Goal: Task Accomplishment & Management: Complete application form

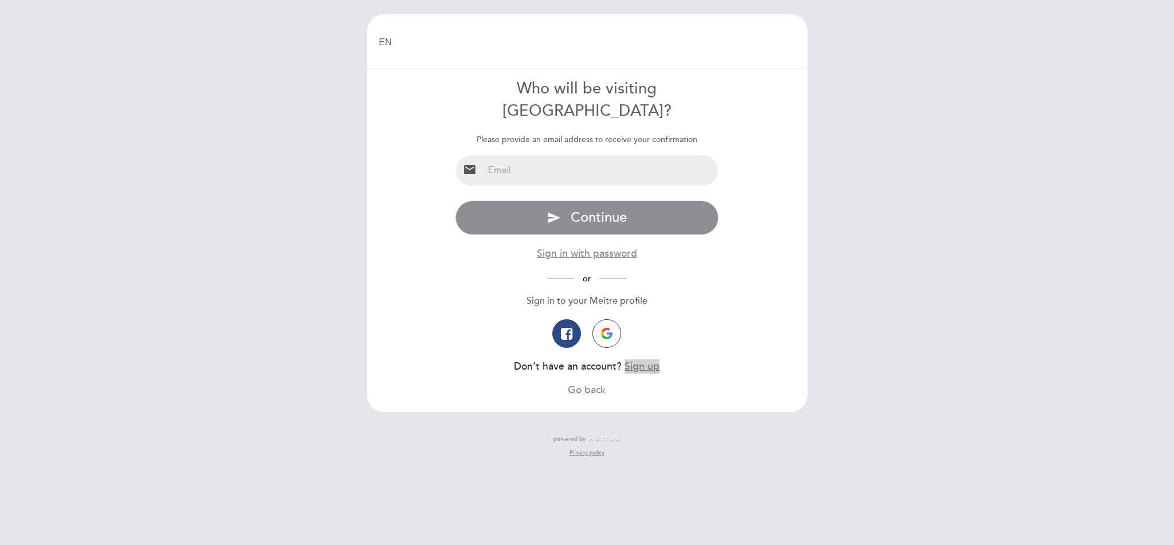
click at [645, 360] on button "Sign up" at bounding box center [642, 367] width 35 height 14
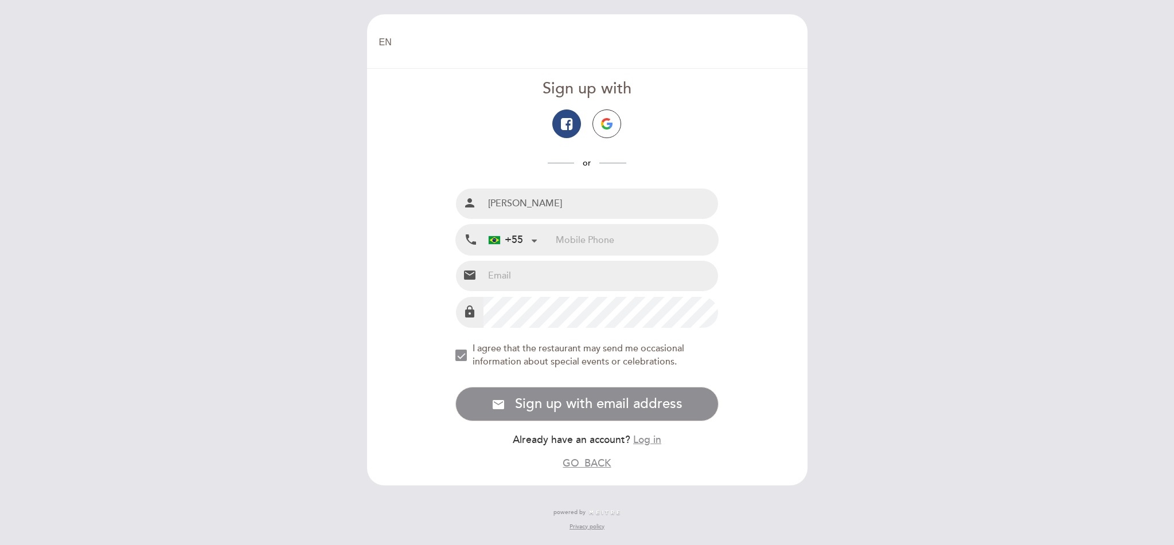
type input "[PERSON_NAME]"
type input "21999545593"
type input "[EMAIL_ADDRESS][DOMAIN_NAME]"
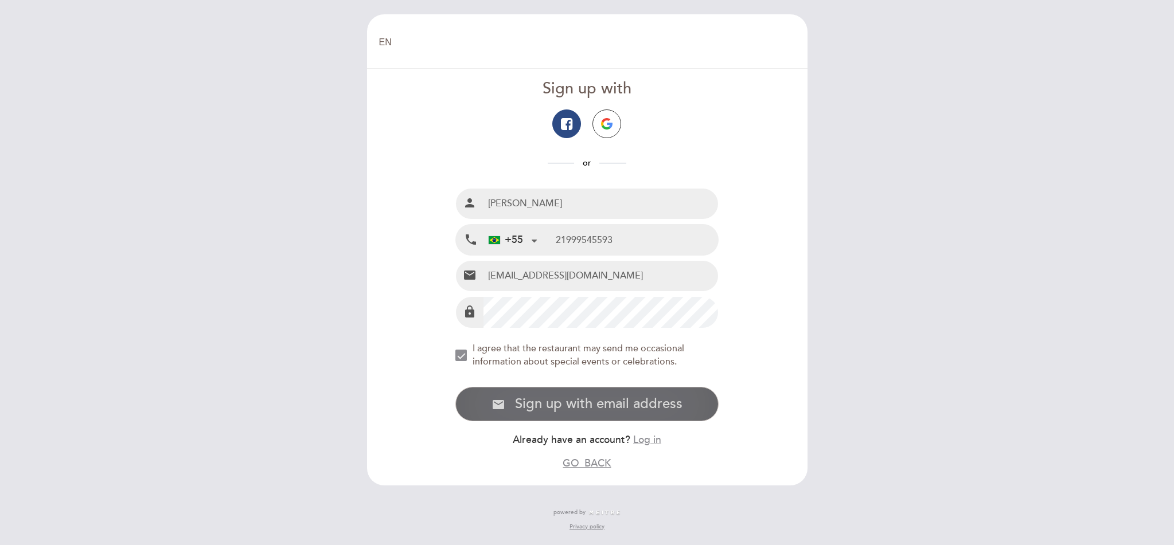
click at [584, 396] on span "Sign up with email address" at bounding box center [598, 404] width 167 height 17
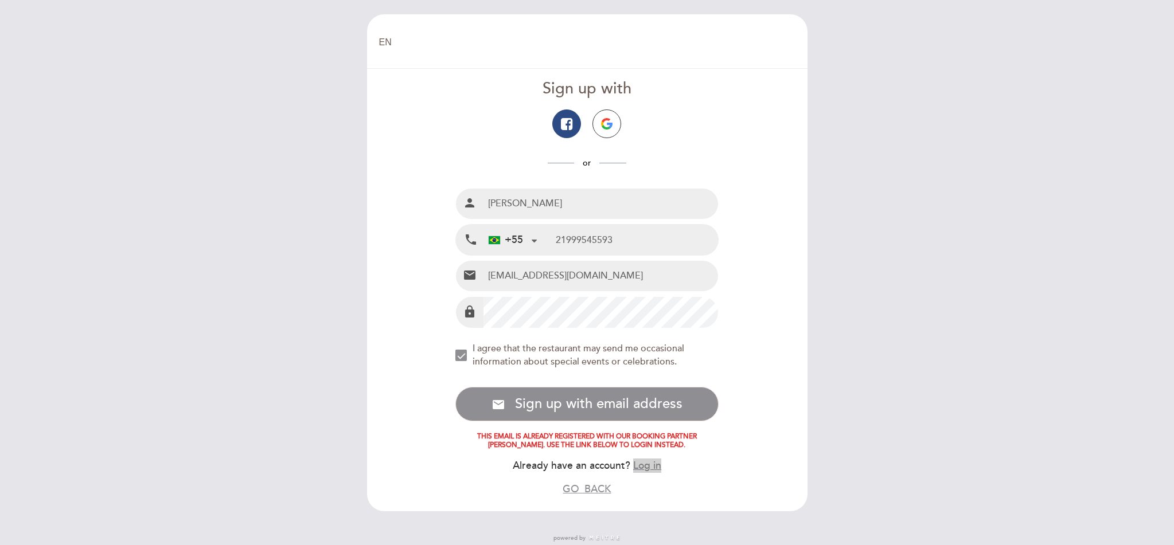
click at [655, 461] on button "Log in" at bounding box center [647, 466] width 28 height 14
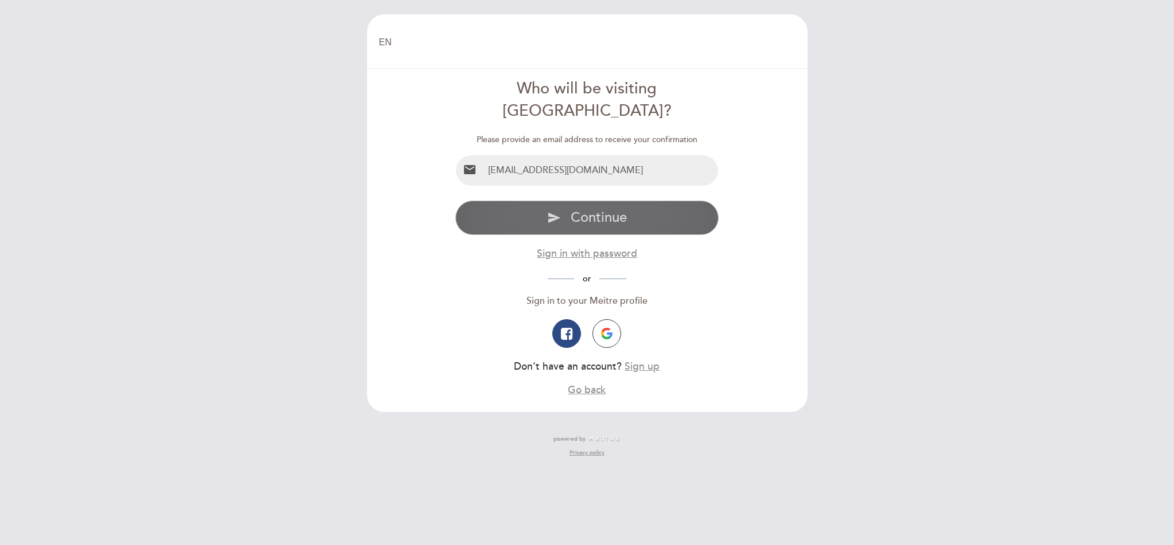
type input "[EMAIL_ADDRESS][DOMAIN_NAME]"
click at [585, 209] on span "Continue" at bounding box center [599, 217] width 56 height 17
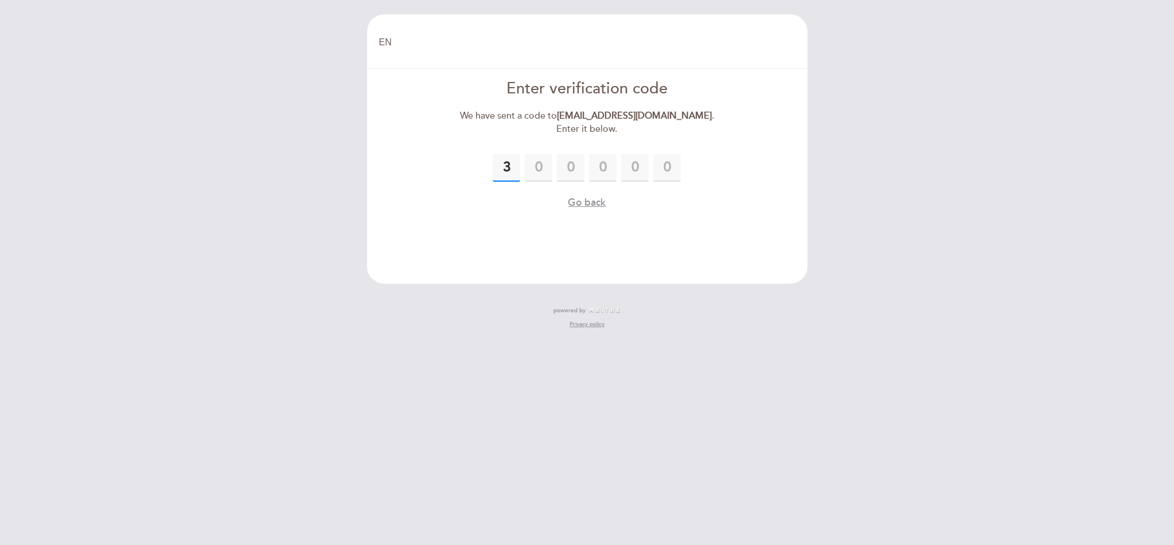
type input "3"
type input "2"
type input "0"
type input "9"
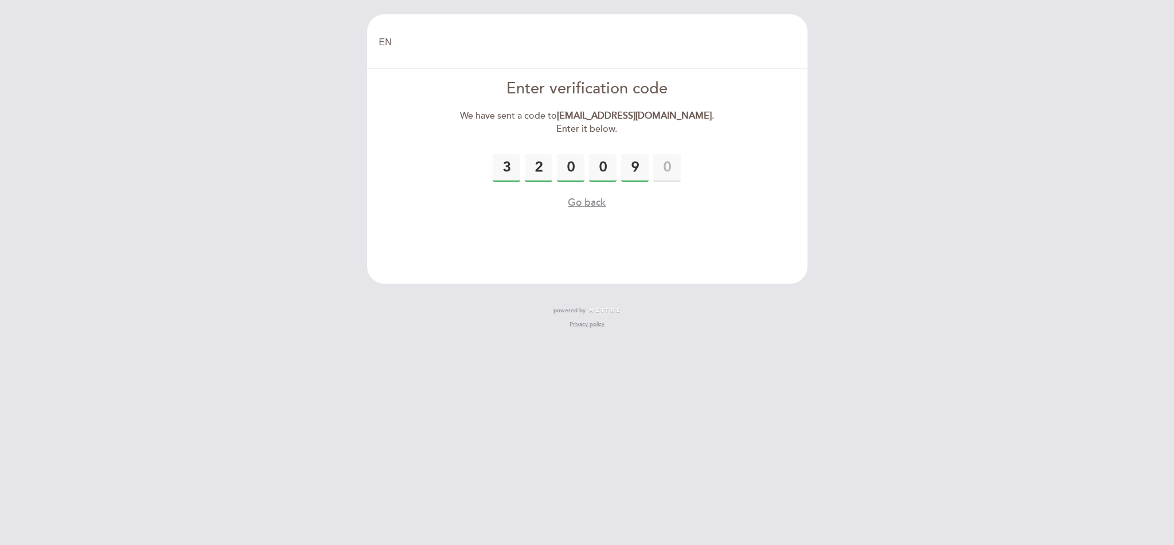
click at [668, 251] on header "EN ES PT Welcome Welcome, Change user Book a table Enter verification code We h…" at bounding box center [587, 149] width 440 height 270
drag, startPoint x: 543, startPoint y: 169, endPoint x: 534, endPoint y: 169, distance: 9.2
click at [534, 169] on input "2" at bounding box center [539, 168] width 28 height 28
type input "0"
type input "2"
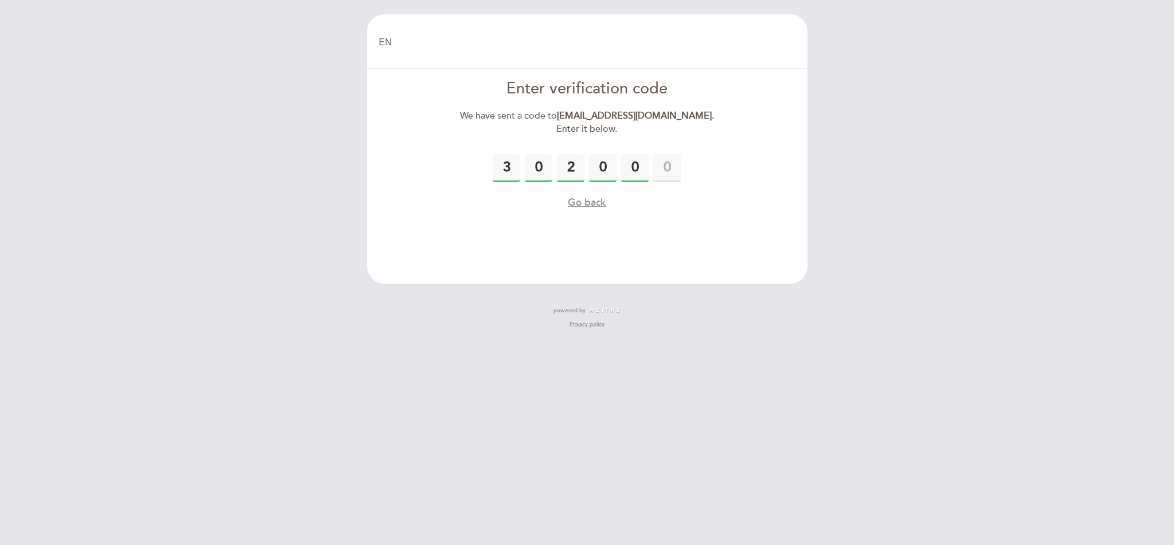
type input "0"
type input "9"
